Goal: Transaction & Acquisition: Obtain resource

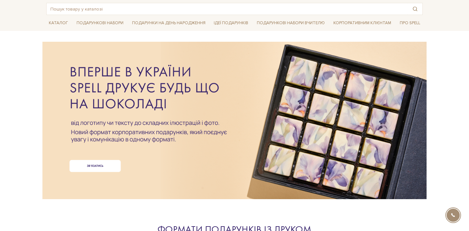
scroll to position [33, 0]
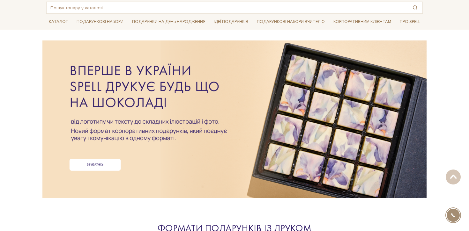
click at [135, 155] on div at bounding box center [234, 108] width 376 height 143
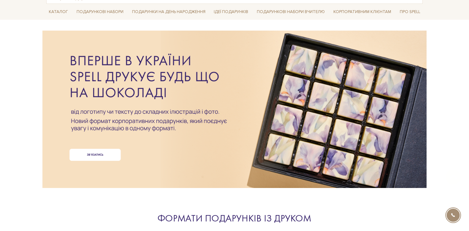
scroll to position [50, 0]
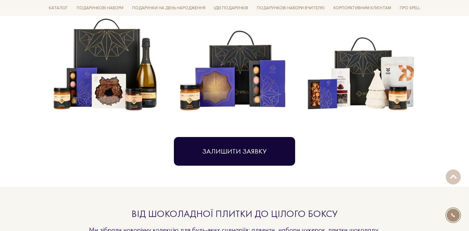
click at [252, 158] on button "Залишити заявку" at bounding box center [234, 151] width 121 height 29
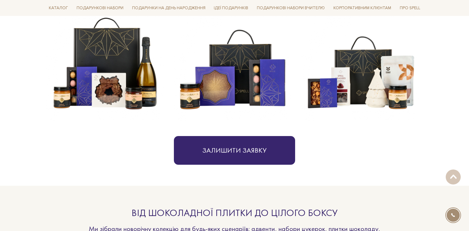
scroll to position [328, 0]
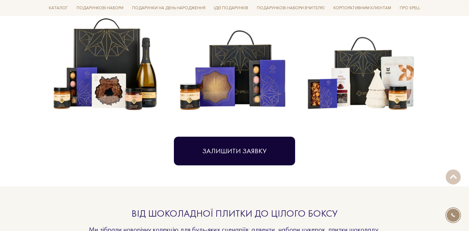
click at [225, 149] on button "Залишити заявку" at bounding box center [234, 151] width 121 height 29
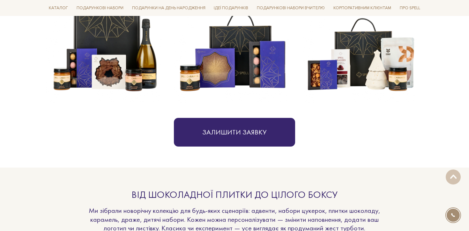
scroll to position [346, 0]
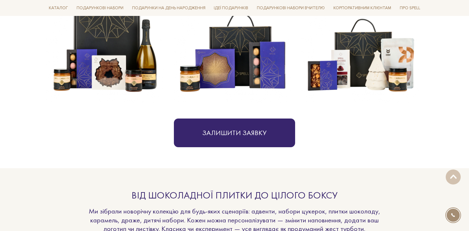
click at [436, 117] on section "Ми закриваємо ваші грудневі клопоти Spell бере на себе все: підбір смаків, диза…" at bounding box center [234, 38] width 469 height 259
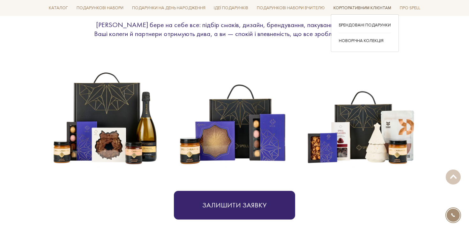
scroll to position [0, 0]
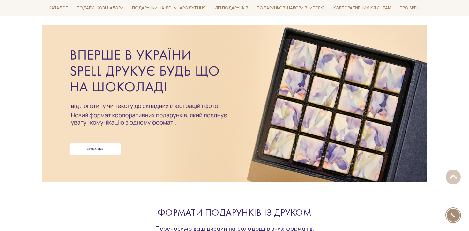
click at [97, 129] on div at bounding box center [234, 93] width 376 height 143
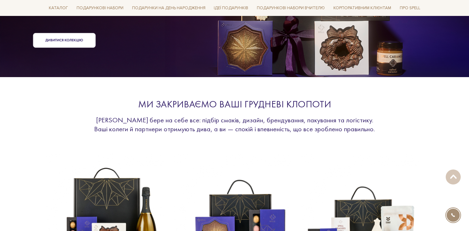
scroll to position [179, 0]
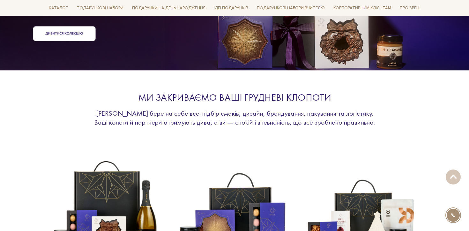
scroll to position [179, 0]
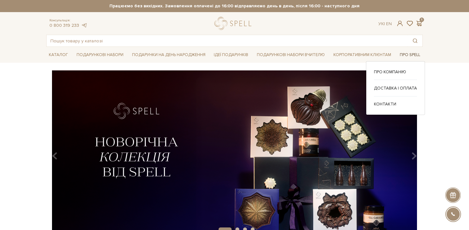
click at [410, 55] on link "Про Spell" at bounding box center [410, 55] width 26 height 10
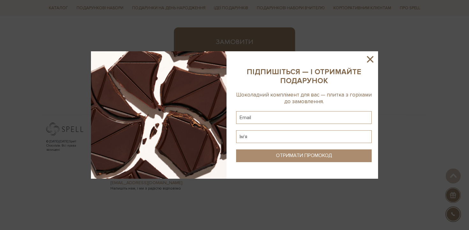
scroll to position [442, 0]
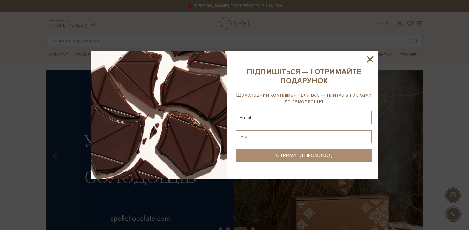
click at [371, 58] on icon at bounding box center [370, 59] width 6 height 6
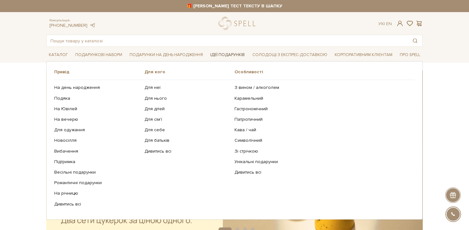
click at [234, 56] on span "Ідеї подарунків" at bounding box center [228, 55] width 40 height 10
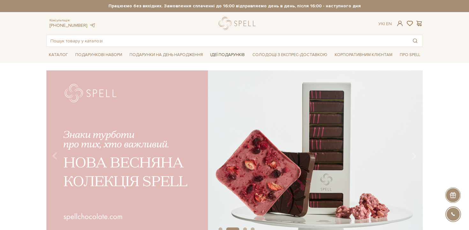
click at [224, 57] on span "Ідеї подарунків" at bounding box center [228, 55] width 40 height 10
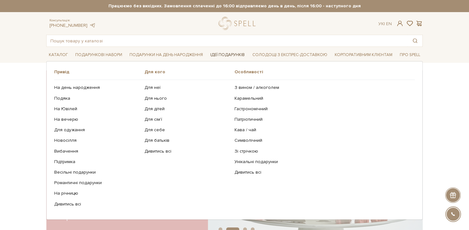
click at [224, 57] on span "Ідеї подарунків" at bounding box center [228, 55] width 40 height 10
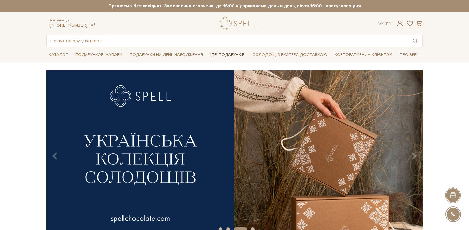
click at [230, 54] on span "Ідеї подарунків" at bounding box center [228, 55] width 40 height 10
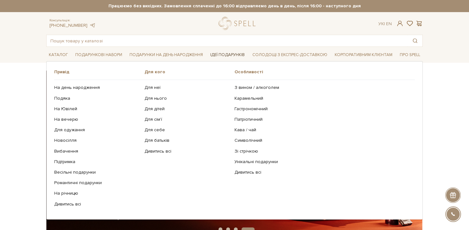
click at [230, 54] on span "Ідеї подарунків" at bounding box center [228, 55] width 40 height 10
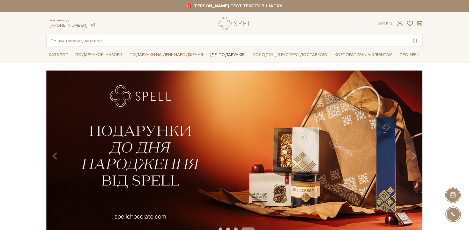
click at [222, 52] on span "Ідеї подарунків" at bounding box center [228, 55] width 40 height 10
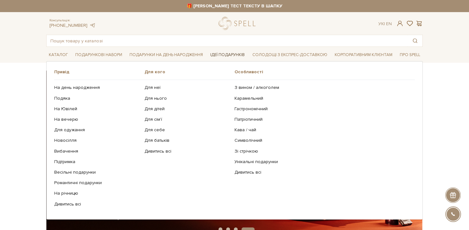
click at [216, 55] on span "Ідеї подарунків" at bounding box center [228, 55] width 40 height 10
